Goal: Task Accomplishment & Management: Complete application form

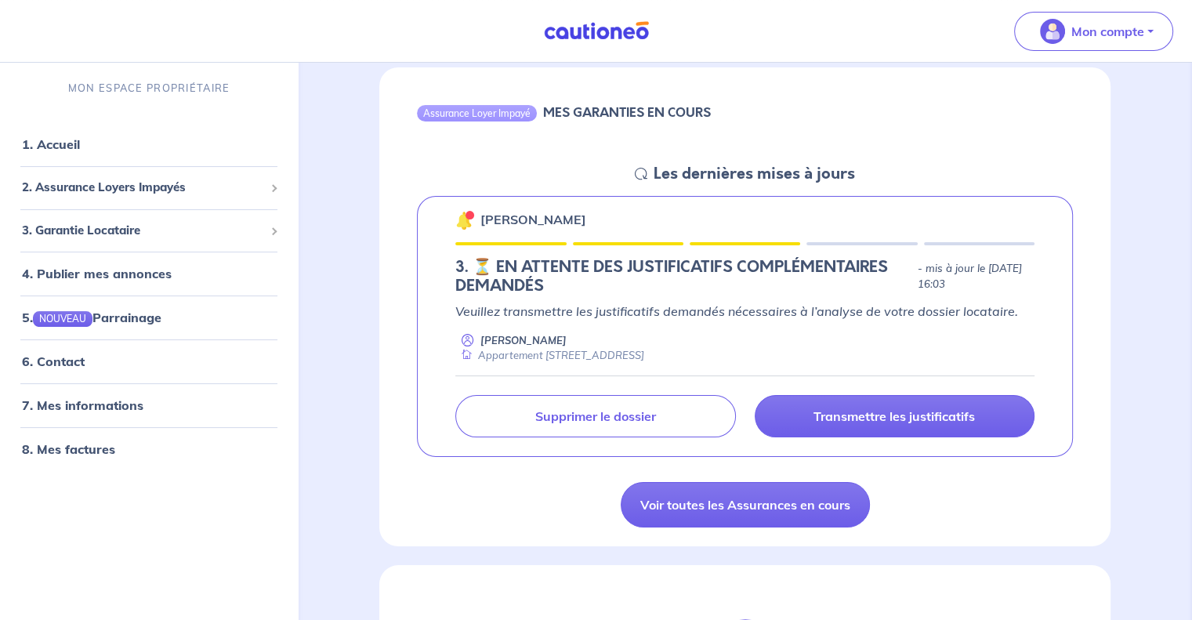
scroll to position [157, 0]
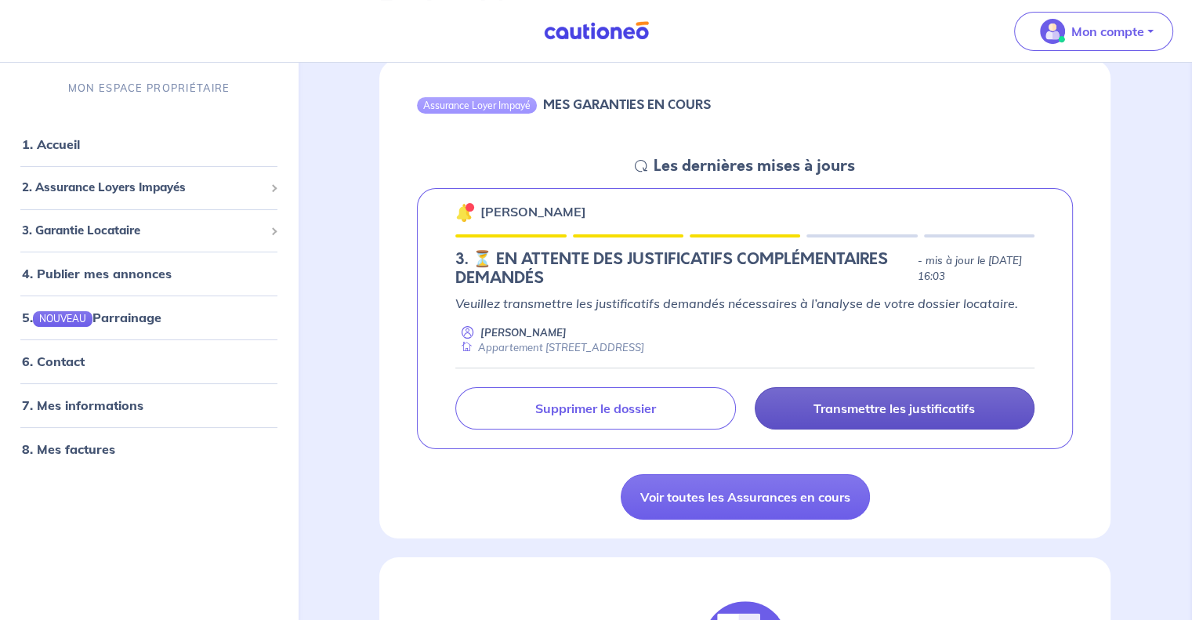
click at [886, 408] on p "Transmettre les justificatifs" at bounding box center [894, 409] width 161 height 16
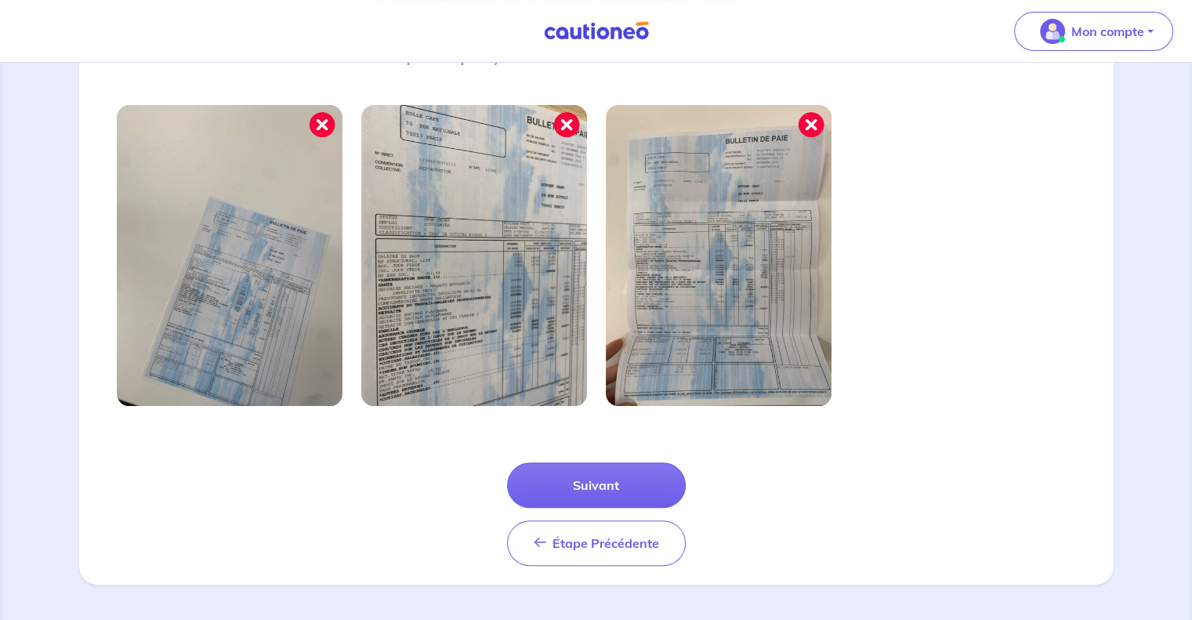
scroll to position [502, 0]
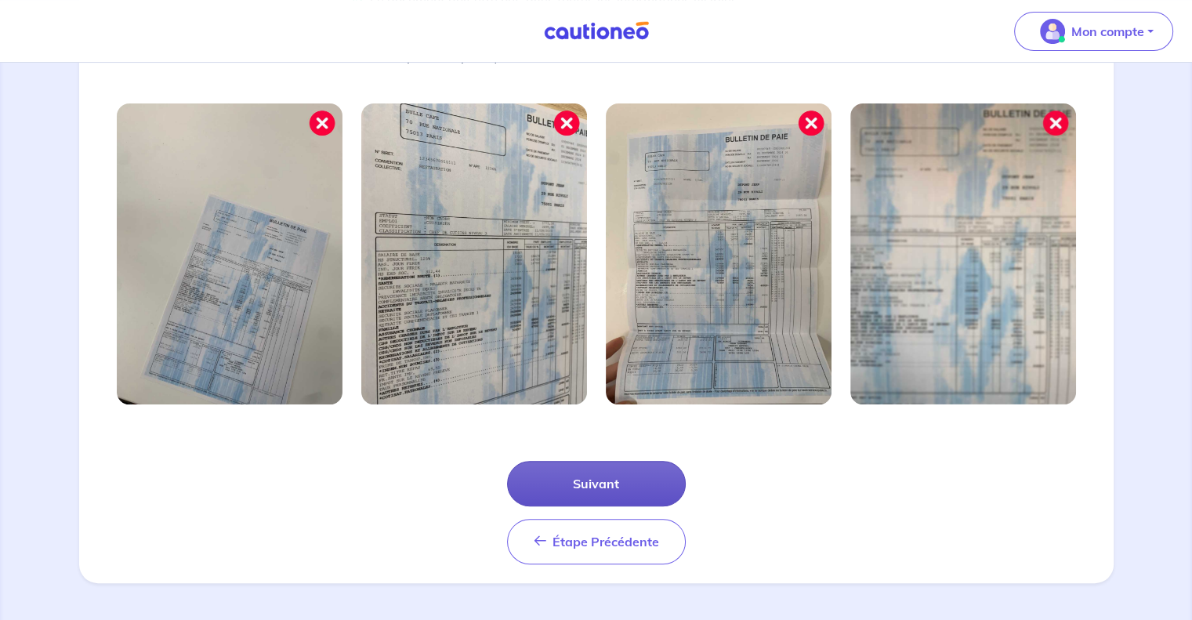
click at [617, 484] on button "Suivant" at bounding box center [596, 483] width 179 height 45
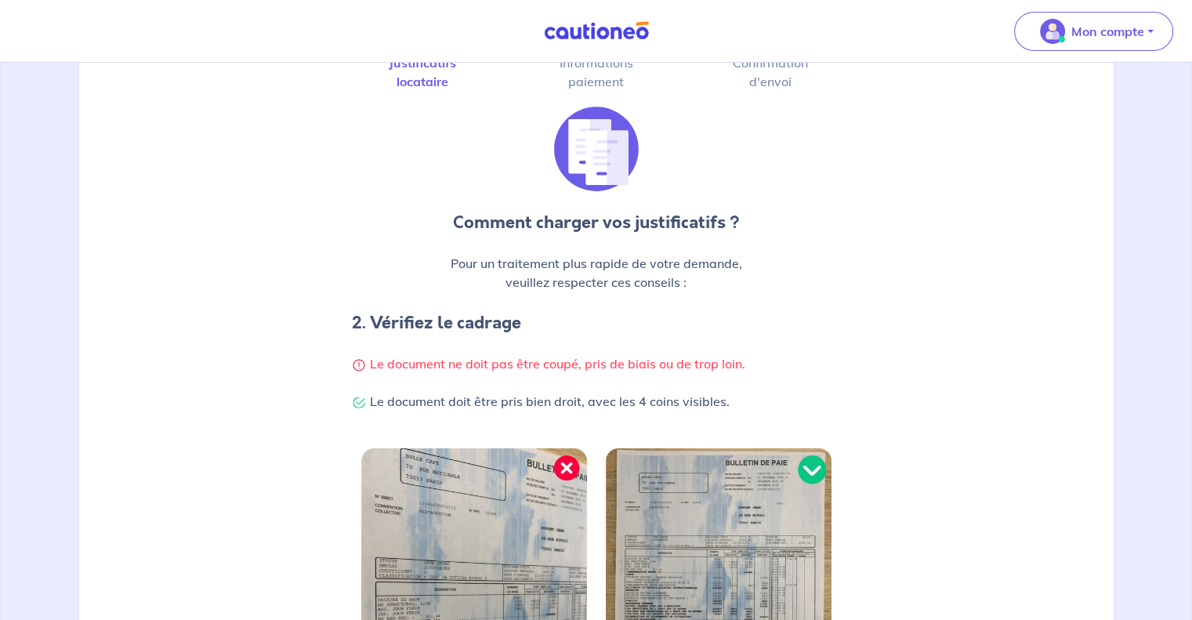
scroll to position [314, 0]
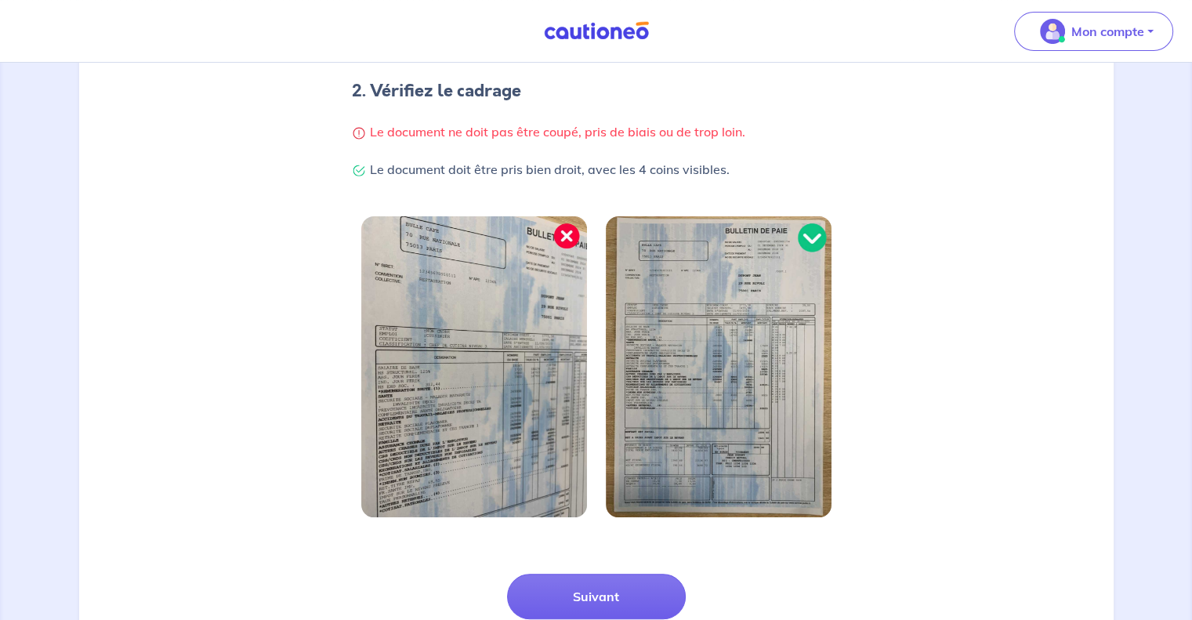
click at [640, 573] on div "Étape Précédente Précédent Suivant" at bounding box center [597, 606] width 1016 height 141
click at [640, 598] on button "Suivant" at bounding box center [596, 596] width 179 height 45
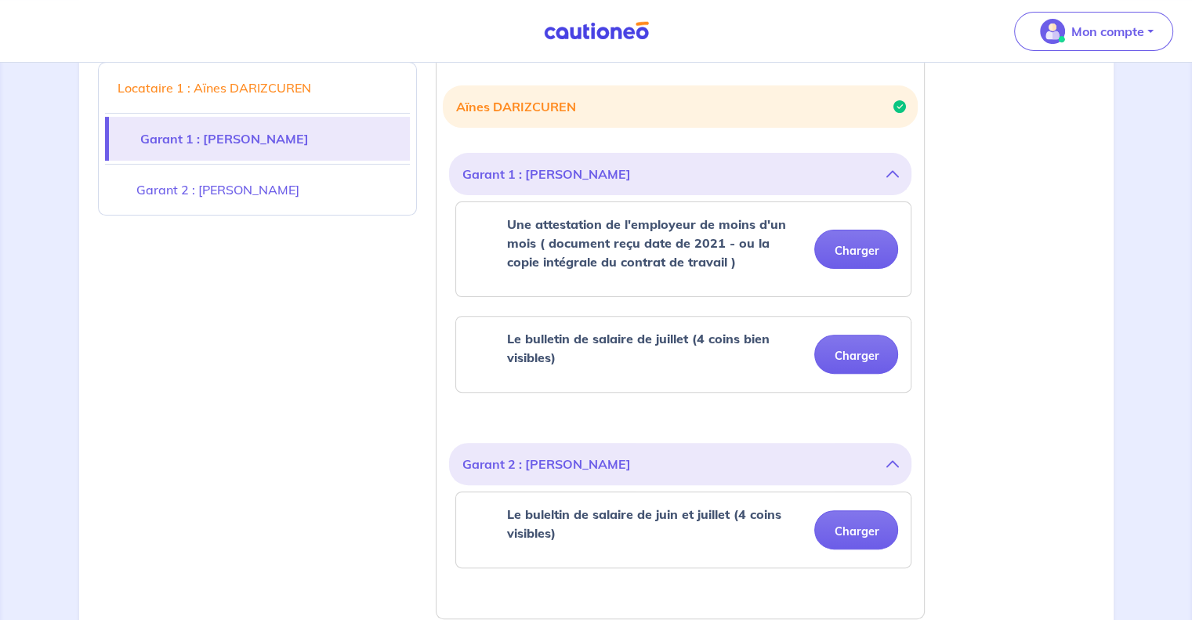
scroll to position [367, 0]
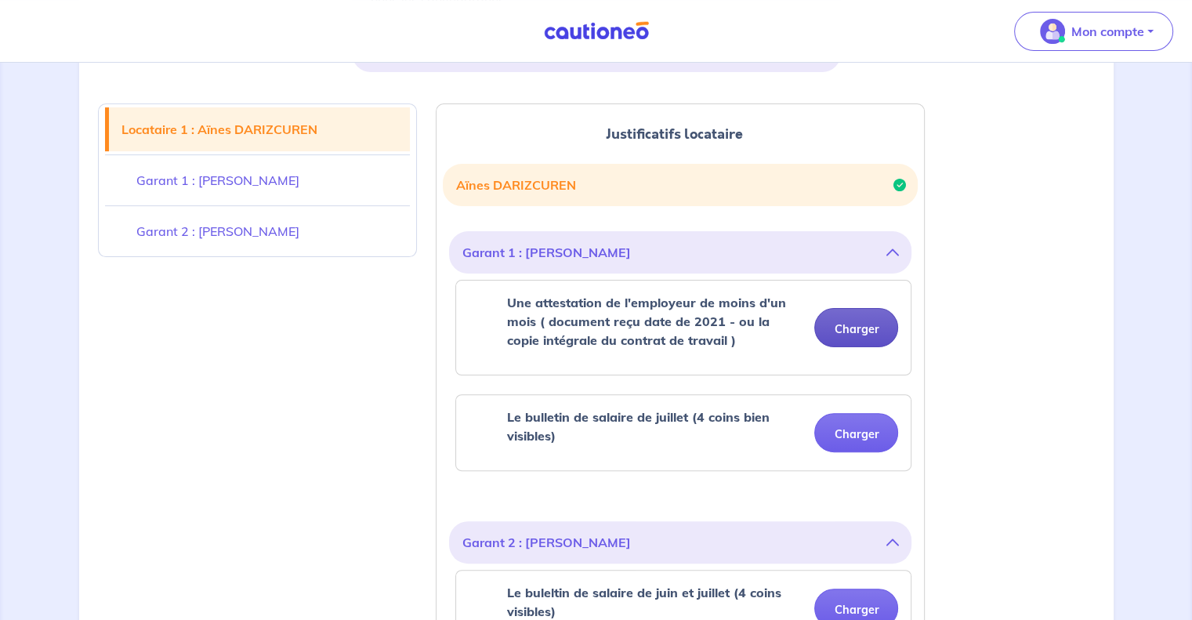
click at [875, 326] on button "Charger" at bounding box center [856, 327] width 84 height 39
click at [861, 479] on div "Garant 1 : [PERSON_NAME] Une attestation de l'employeur de moins d'un mois ( do…" at bounding box center [680, 360] width 462 height 259
click at [863, 433] on button "Charger" at bounding box center [856, 432] width 84 height 39
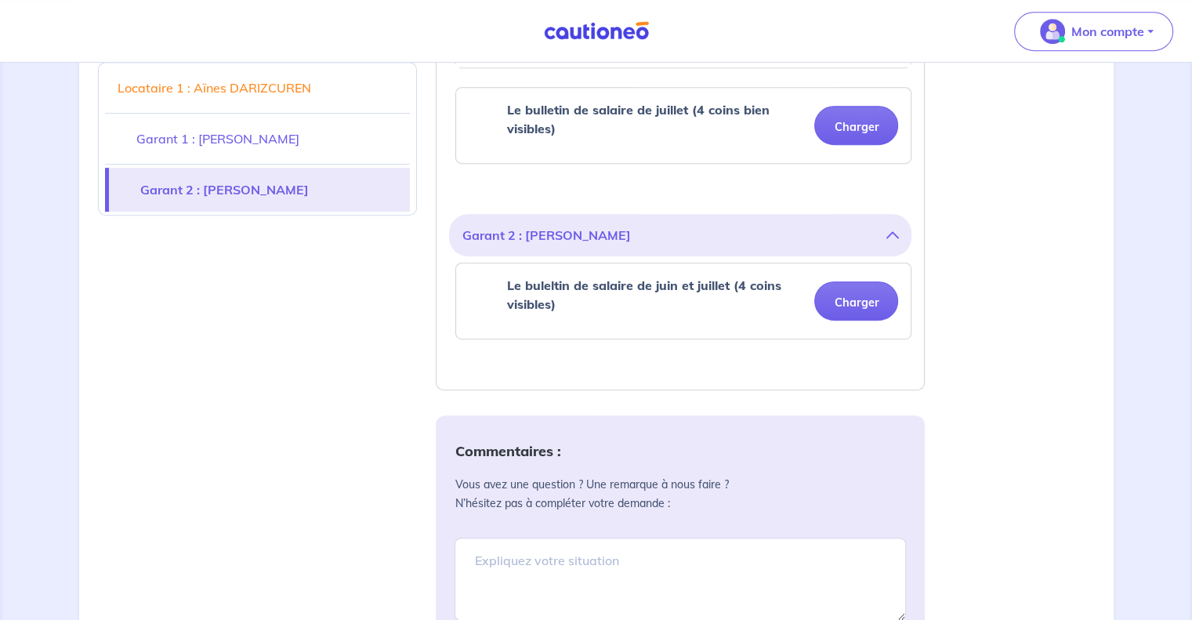
scroll to position [759, 0]
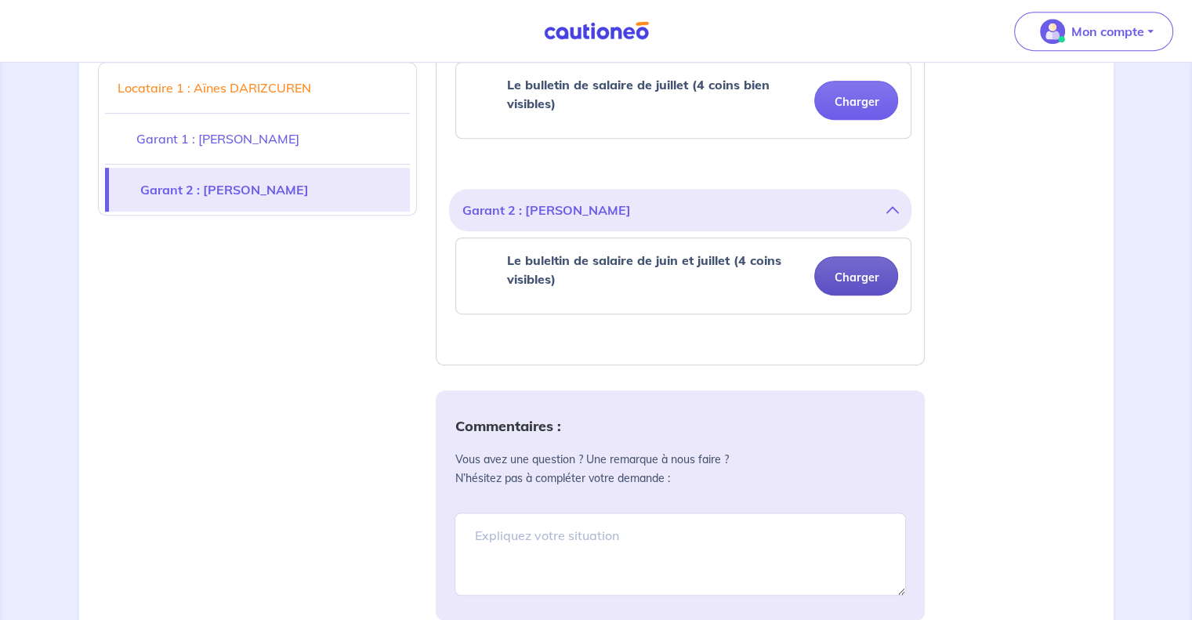
click at [846, 281] on button "Charger" at bounding box center [856, 275] width 84 height 39
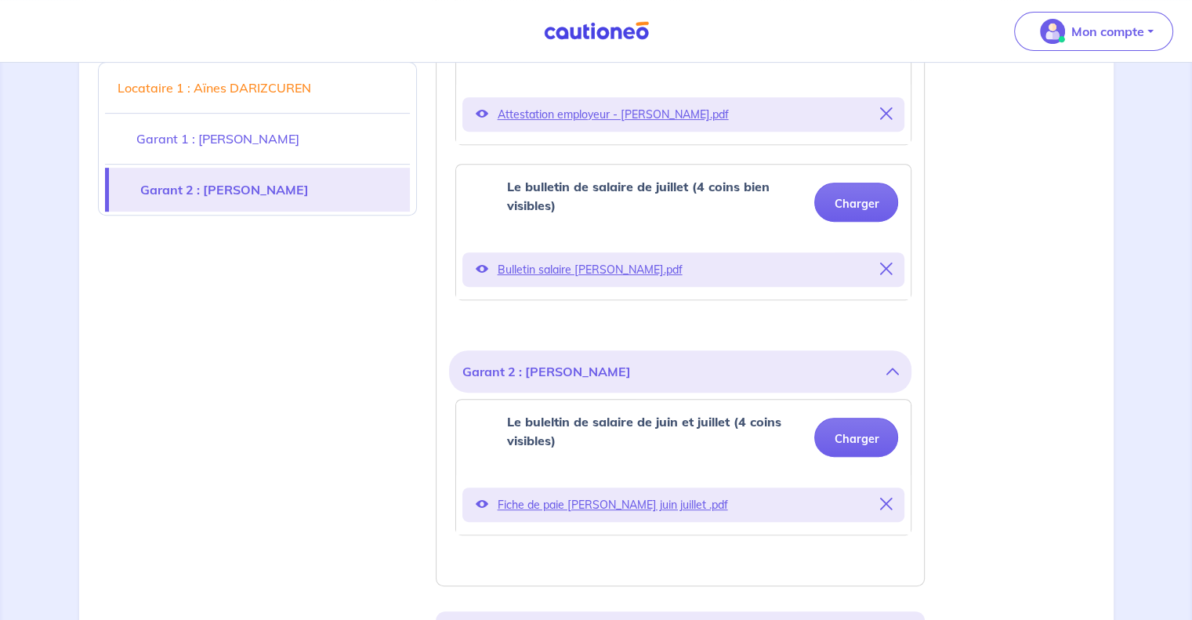
scroll to position [602, 0]
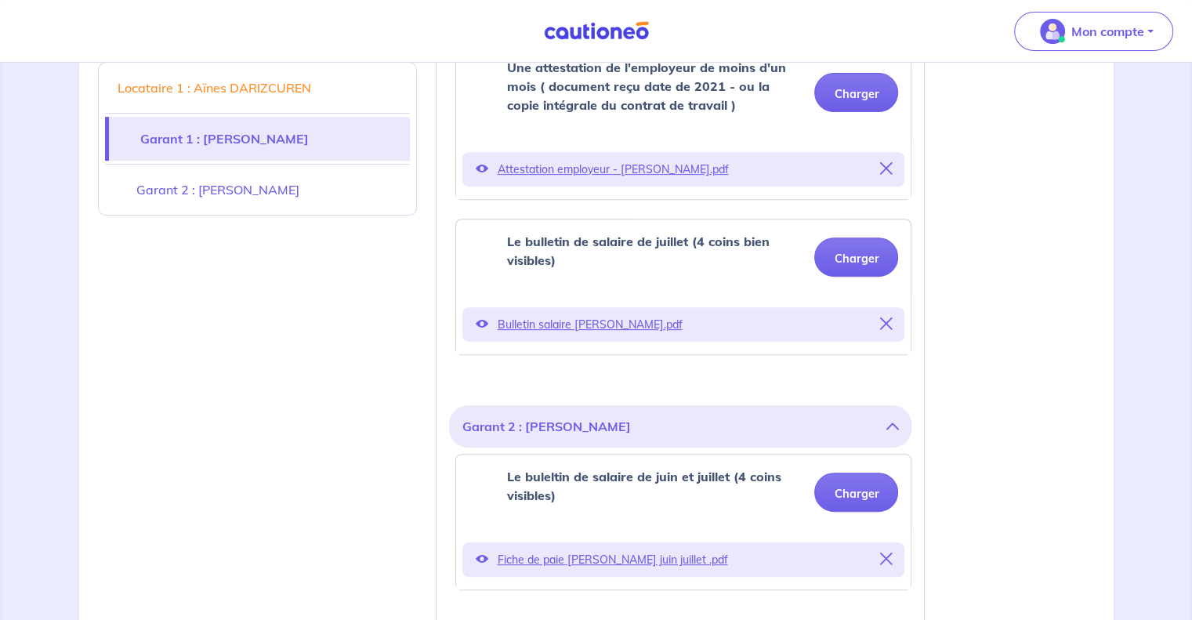
click at [479, 169] on icon at bounding box center [481, 168] width 13 height 13
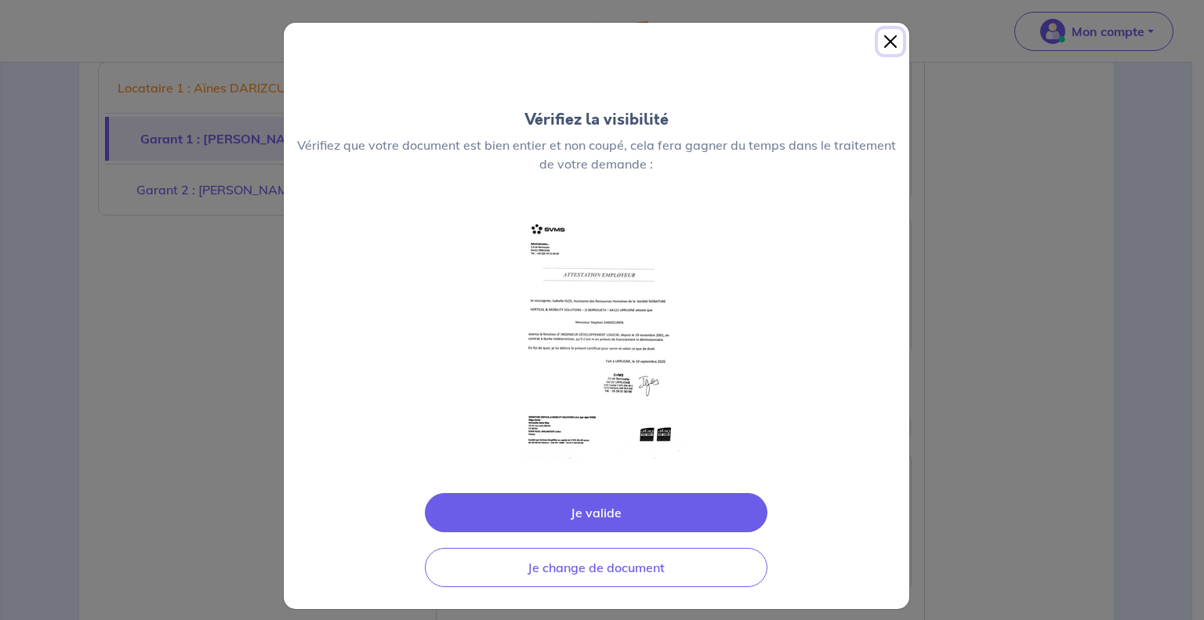
click at [887, 45] on button "Close" at bounding box center [890, 41] width 25 height 25
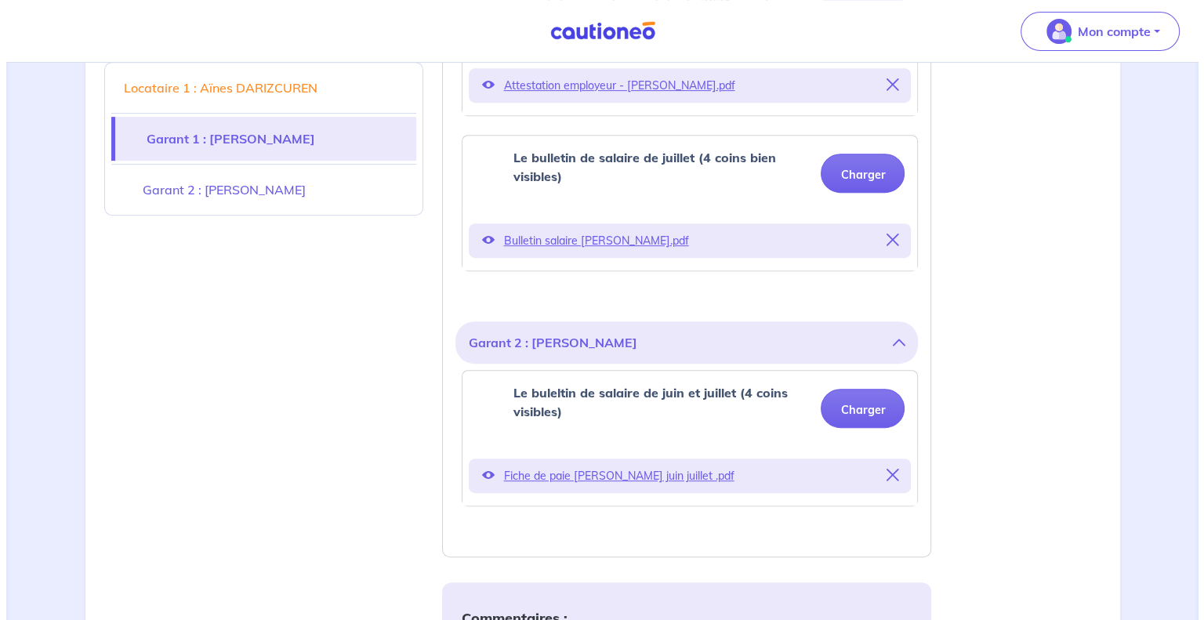
scroll to position [680, 0]
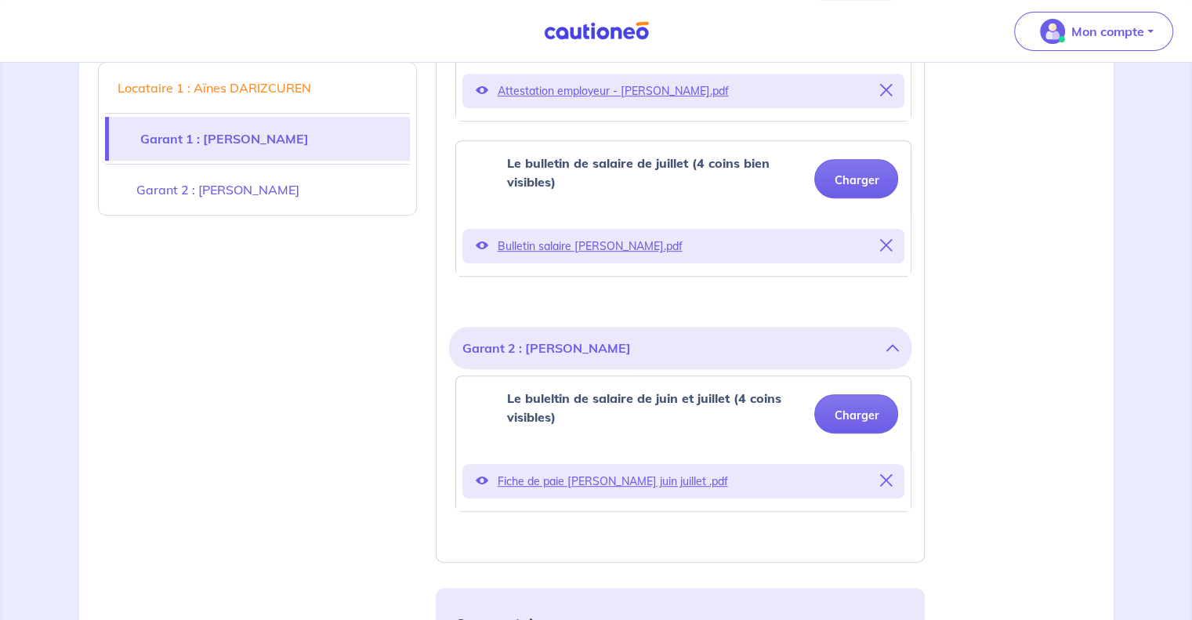
click at [481, 242] on icon at bounding box center [481, 245] width 13 height 13
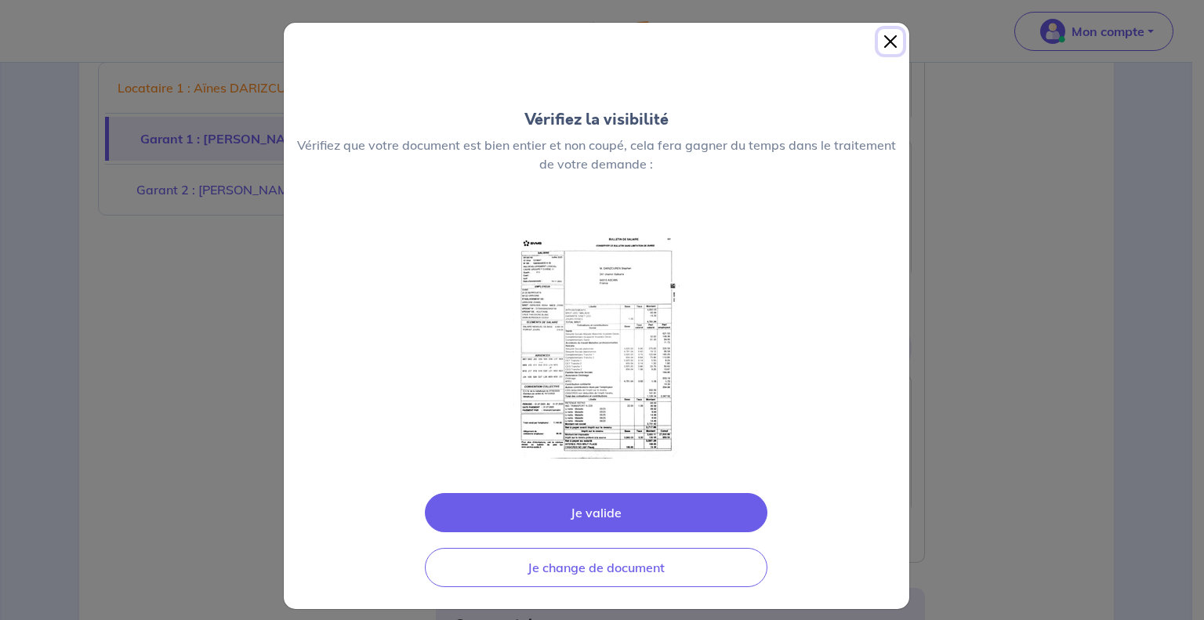
click at [887, 40] on button "Close" at bounding box center [890, 41] width 25 height 25
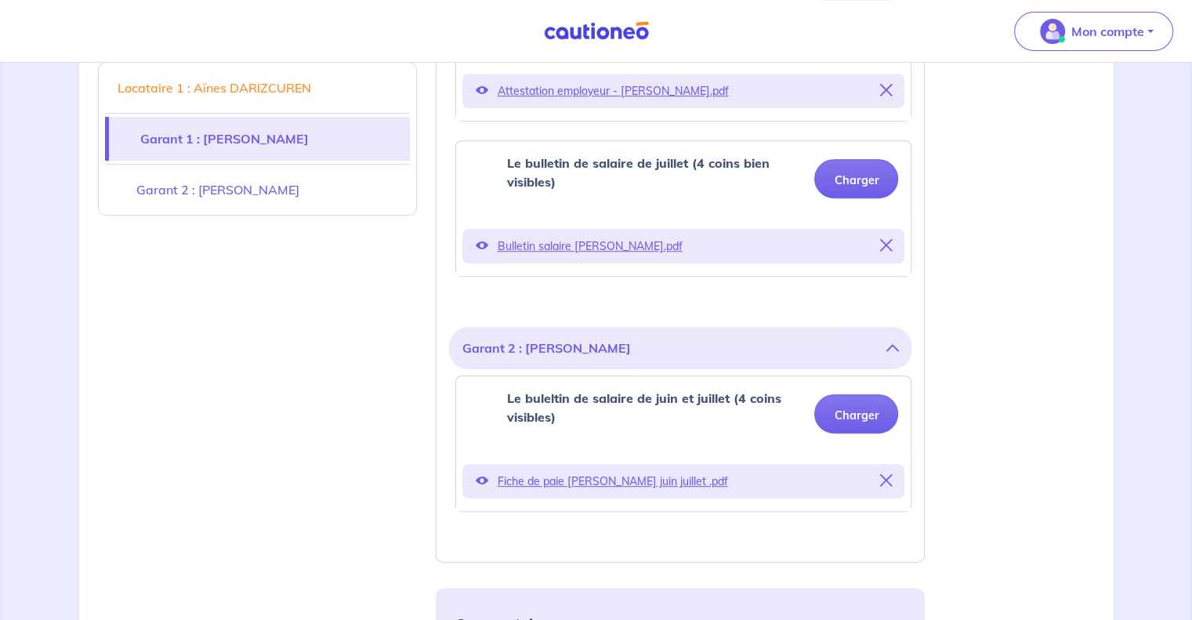
click at [483, 477] on icon at bounding box center [481, 480] width 13 height 13
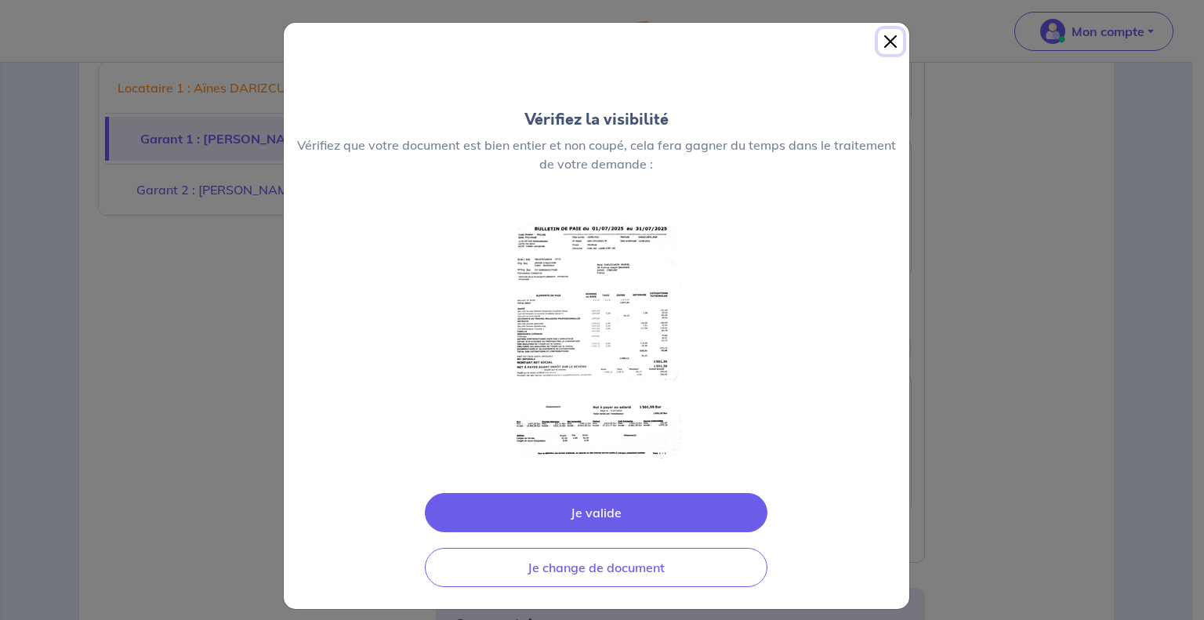
click at [881, 42] on button "Close" at bounding box center [890, 41] width 25 height 25
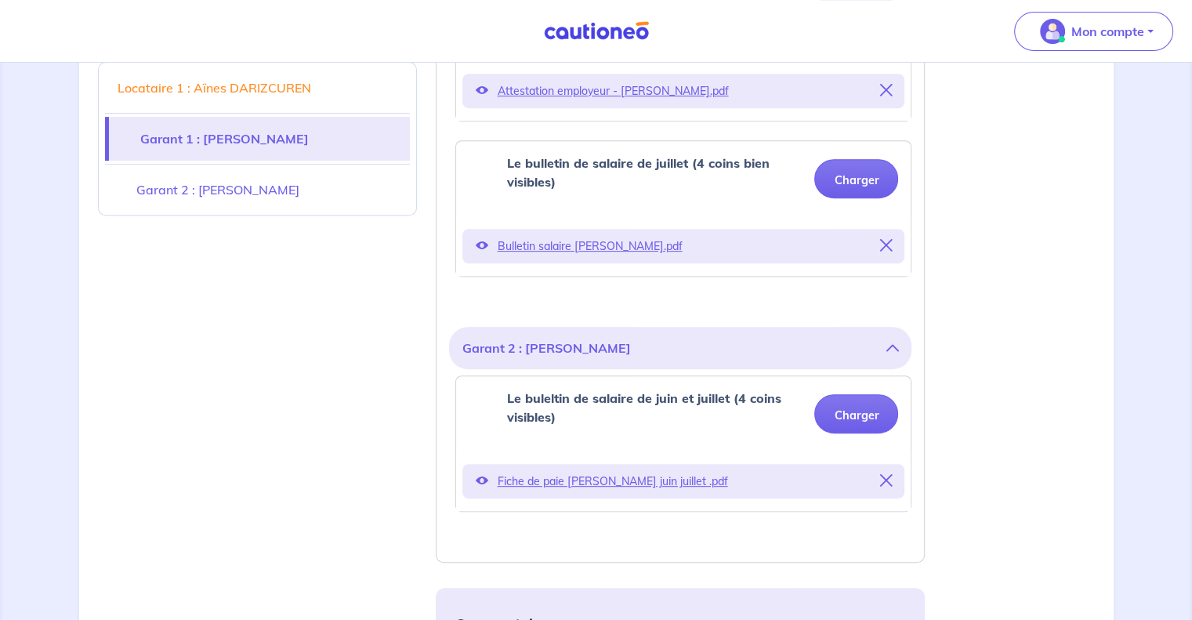
click at [480, 478] on icon at bounding box center [481, 480] width 13 height 13
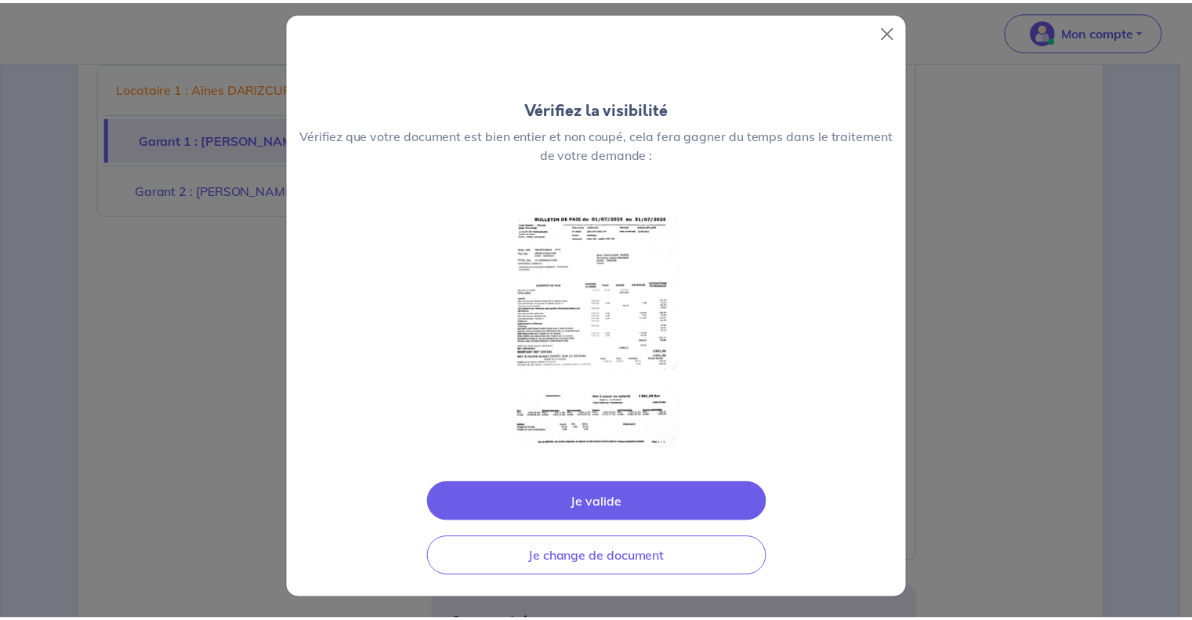
scroll to position [0, 0]
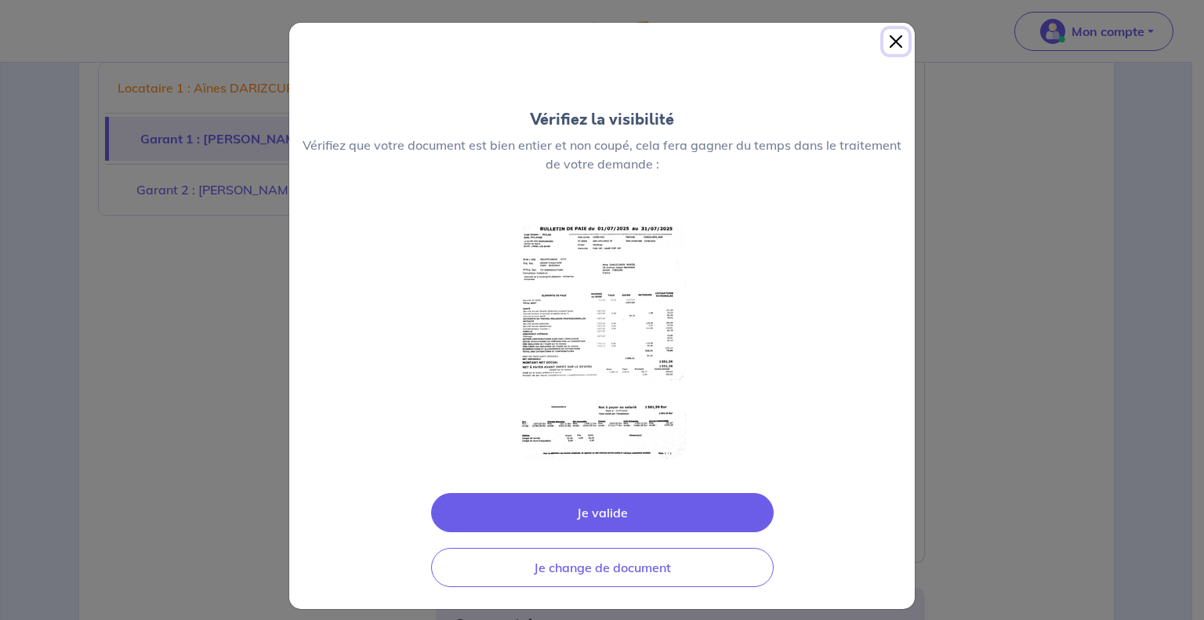
click at [887, 41] on button "Close" at bounding box center [895, 41] width 25 height 25
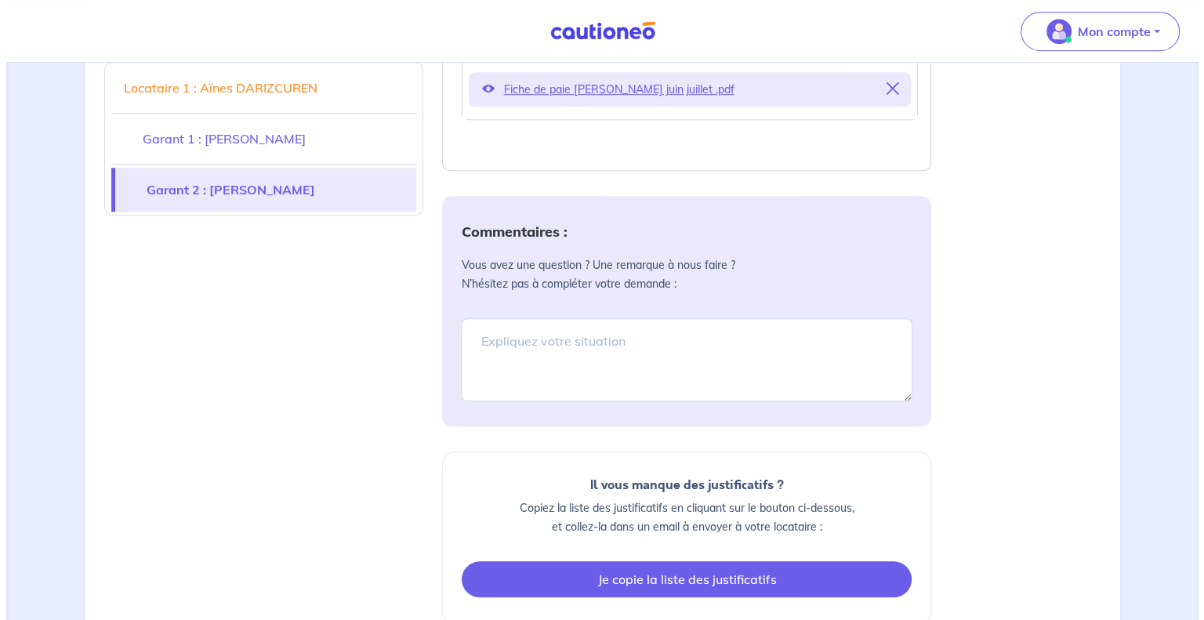
scroll to position [1251, 0]
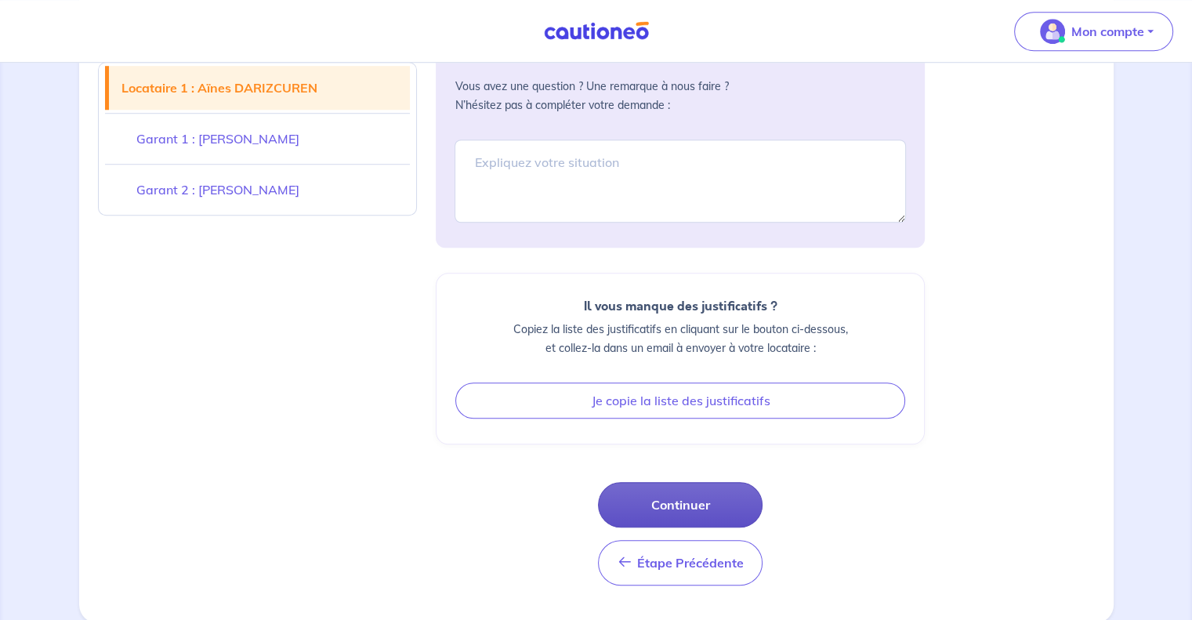
click at [716, 500] on button "Continuer" at bounding box center [680, 504] width 165 height 45
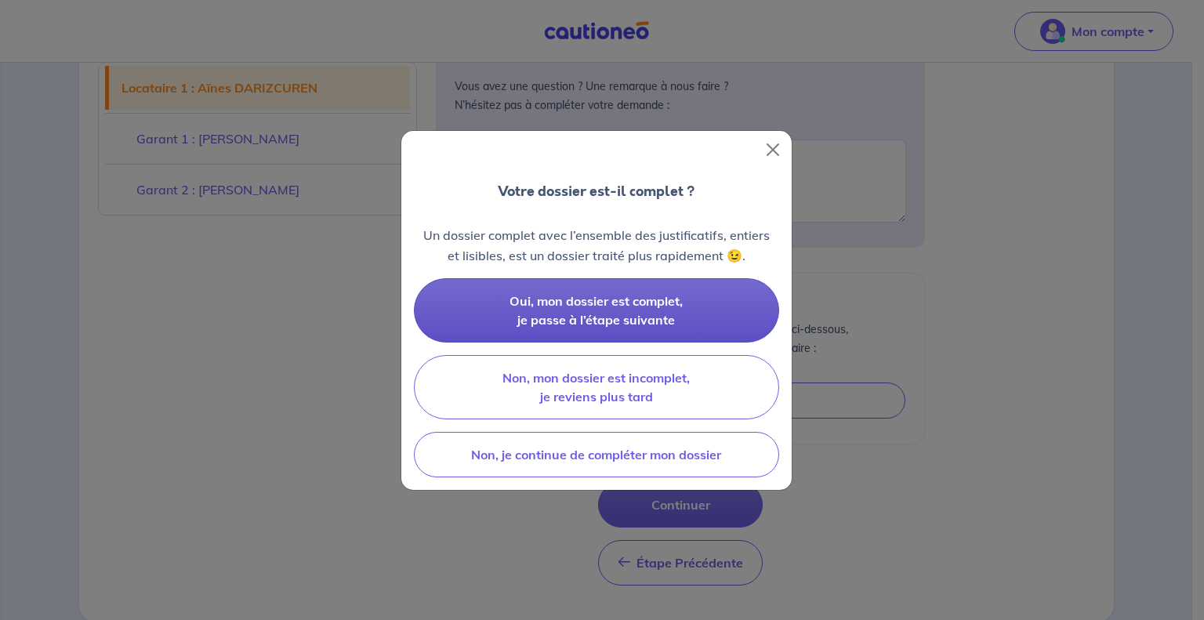
click at [662, 310] on button "Oui, mon dossier est complet, je passe à l’étape suivante" at bounding box center [596, 310] width 365 height 64
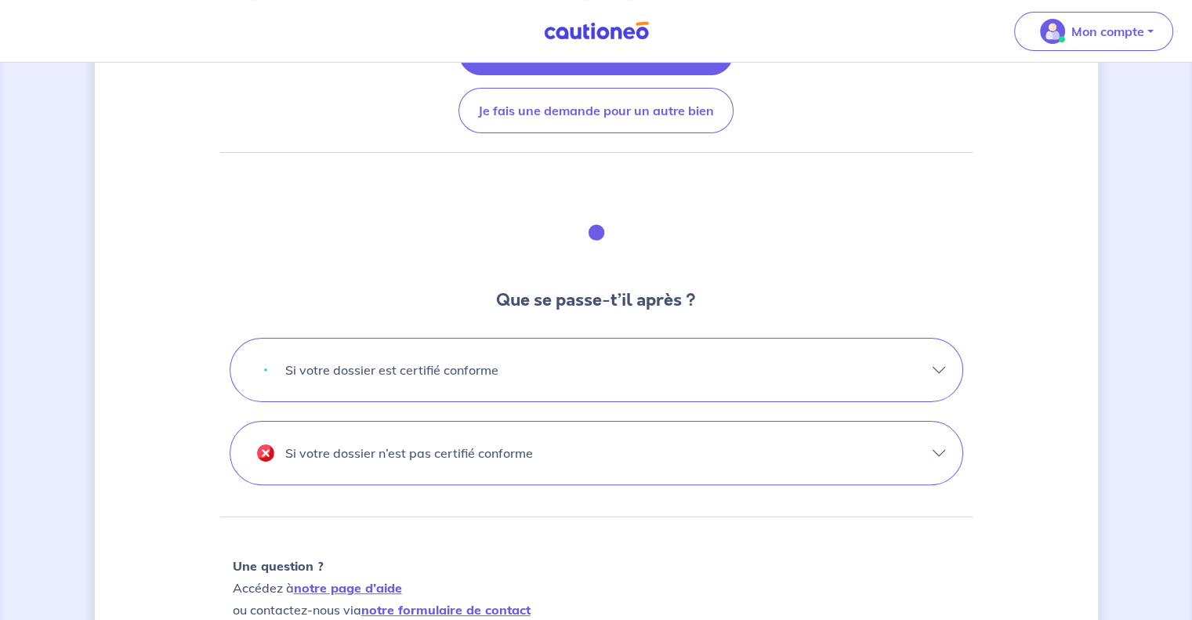
scroll to position [78, 0]
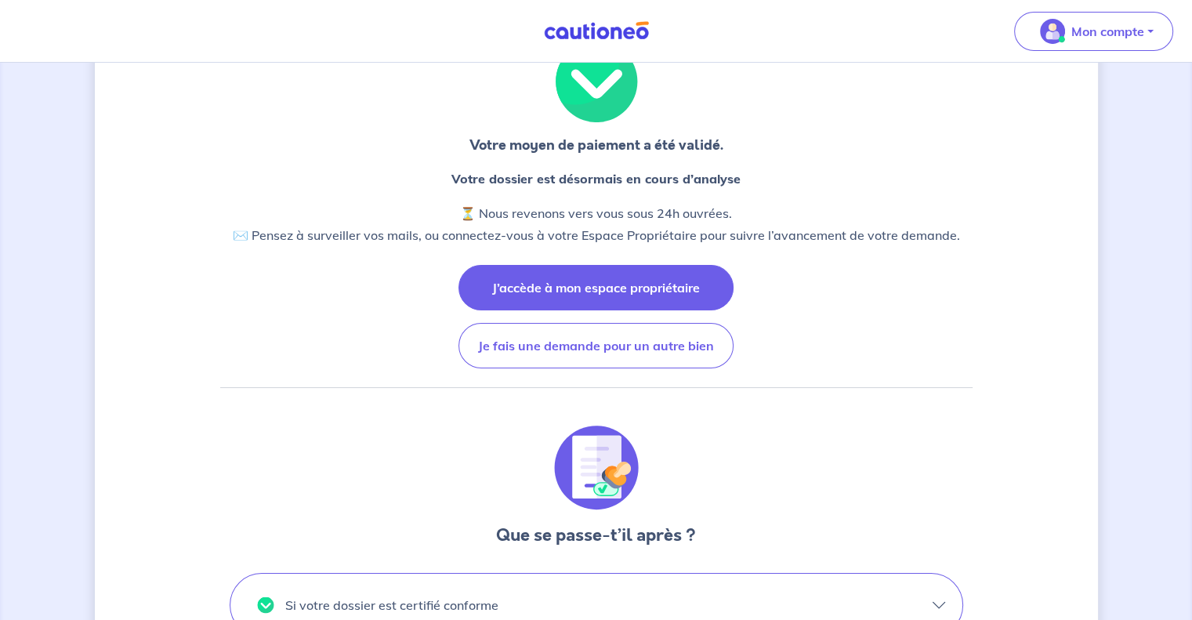
click at [675, 293] on button "J’accède à mon espace propriétaire" at bounding box center [596, 287] width 275 height 45
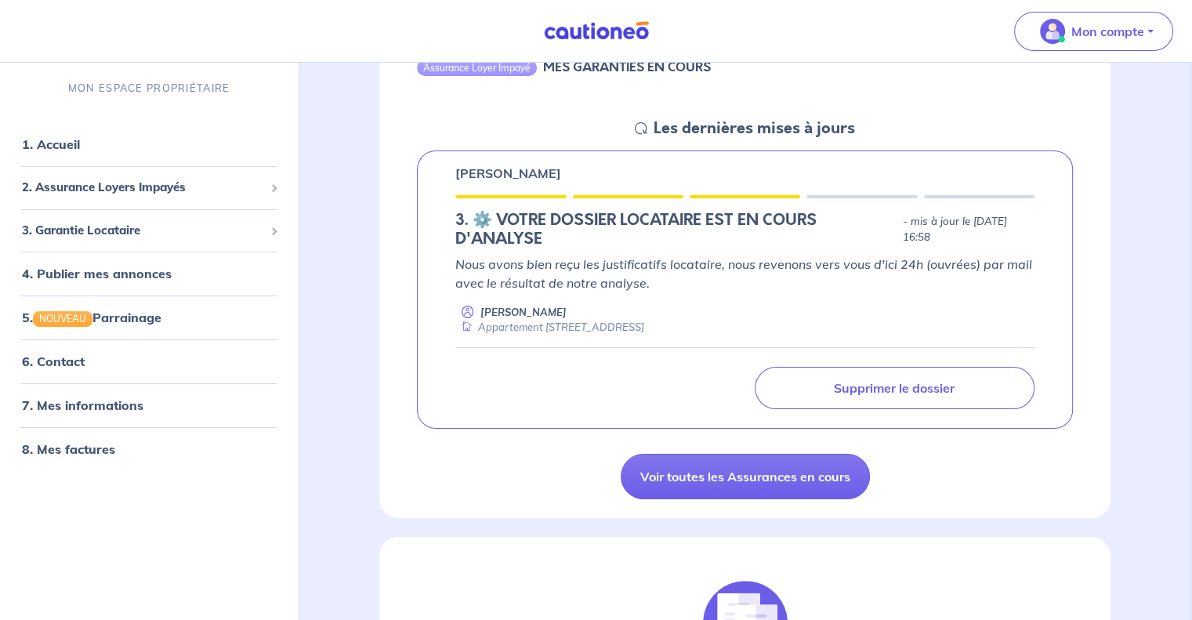
scroll to position [235, 0]
